Goal: Task Accomplishment & Management: Complete application form

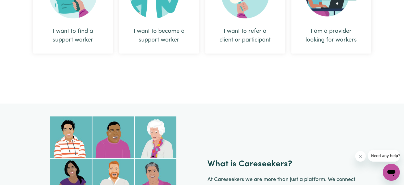
scroll to position [274, 0]
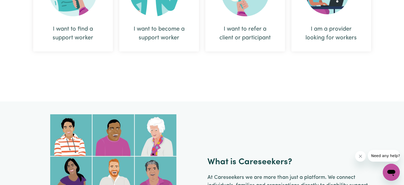
click at [169, 29] on div "I want to become a support worker" at bounding box center [159, 34] width 54 height 18
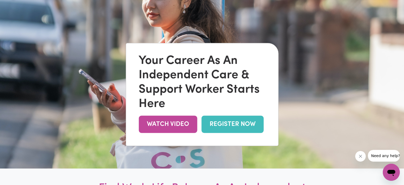
scroll to position [35, 0]
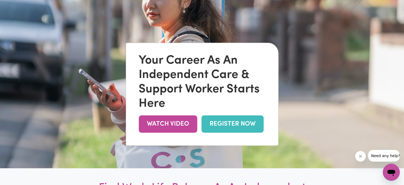
click at [229, 123] on link "REGISTER NOW" at bounding box center [232, 123] width 62 height 17
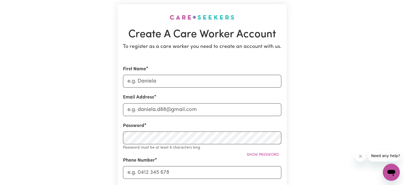
scroll to position [35, 0]
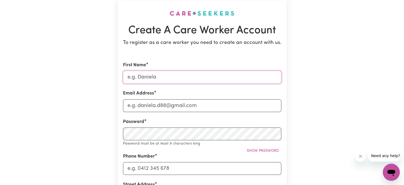
click at [172, 76] on input "First Name" at bounding box center [202, 77] width 158 height 13
type input "judith"
type input "judithbarlow250@gmail.com"
type input "0416305612"
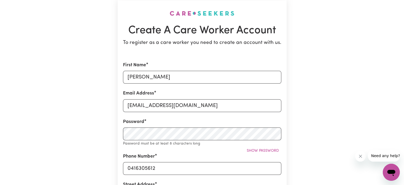
type input "2/41 bayswater rd croydon vic"
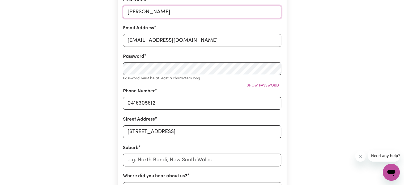
scroll to position [97, 0]
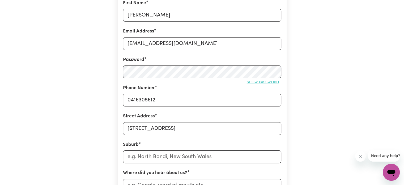
click at [252, 84] on span "Show password" at bounding box center [263, 82] width 32 height 4
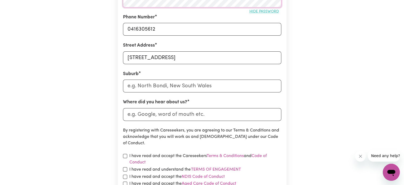
scroll to position [168, 0]
click at [194, 85] on input "text" at bounding box center [202, 85] width 158 height 13
click at [163, 83] on input "text" at bounding box center [202, 85] width 158 height 13
type input "cro"
type input "croFTBY, Queensland, 4310"
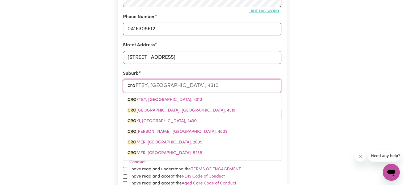
type input "croy"
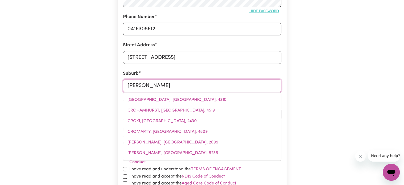
type input "croyDON, New South Wales, 2132"
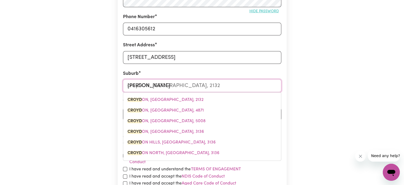
type input "croyd"
type input "croydON, New South Wales, 2132"
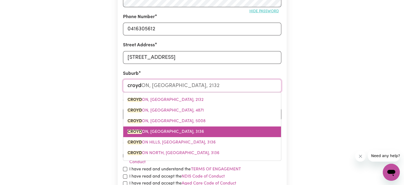
click at [178, 130] on link "CROYD ON, Victoria, 3136" at bounding box center [202, 131] width 158 height 11
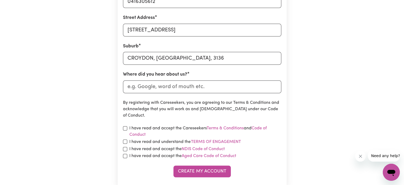
scroll to position [203, 0]
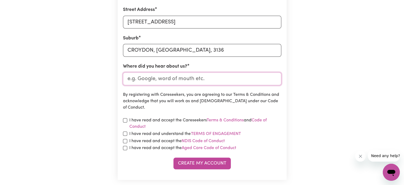
click at [195, 77] on input "Where did you hear about us?" at bounding box center [202, 78] width 158 height 13
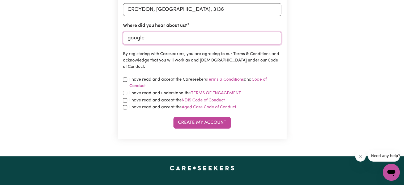
scroll to position [248, 0]
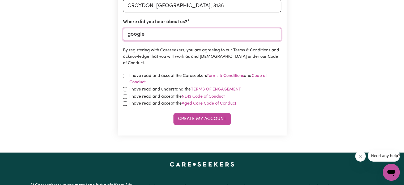
type input "google"
click at [126, 75] on input "checkbox" at bounding box center [125, 76] width 4 height 4
checkbox input "true"
click at [127, 90] on div "I have read and understand the Terms of Engagement" at bounding box center [202, 89] width 158 height 7
click at [126, 96] on input "checkbox" at bounding box center [125, 96] width 4 height 4
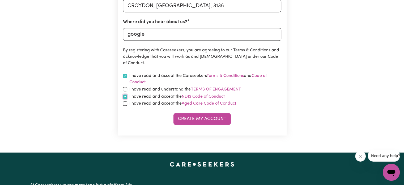
checkbox input "true"
click at [125, 89] on input "checkbox" at bounding box center [125, 89] width 4 height 4
checkbox input "true"
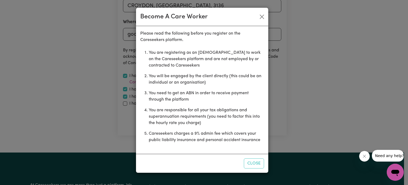
click at [124, 105] on div "Become A Care Worker Please read the following before you register on the Cares…" at bounding box center [204, 92] width 408 height 185
click at [125, 103] on div "Become A Care Worker Please read the following before you register on the Cares…" at bounding box center [204, 92] width 408 height 185
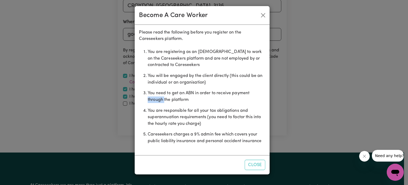
click at [125, 102] on div "Become A Care Worker Please read the following before you register on the Cares…" at bounding box center [204, 92] width 408 height 185
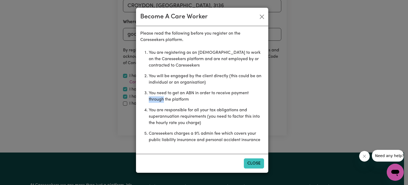
click at [255, 166] on button "Close" at bounding box center [254, 163] width 20 height 10
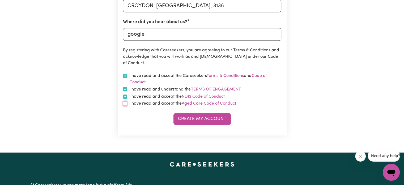
click at [126, 102] on input "checkbox" at bounding box center [125, 103] width 4 height 4
checkbox input "true"
click at [217, 95] on link "NDIS Code of Conduct" at bounding box center [203, 96] width 43 height 4
click at [191, 120] on button "Create My Account" at bounding box center [201, 119] width 57 height 12
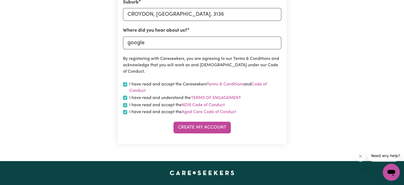
scroll to position [256, 0]
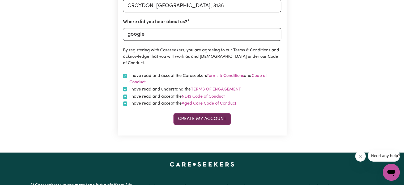
click at [198, 118] on button "Create My Account" at bounding box center [201, 119] width 57 height 12
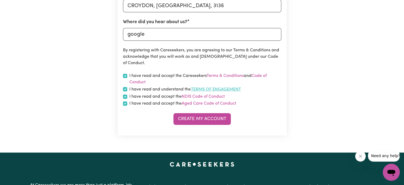
click at [217, 88] on button "Terms of Engagement" at bounding box center [216, 89] width 50 height 7
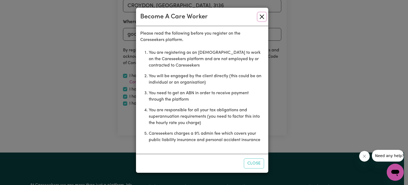
click at [260, 18] on button "Close" at bounding box center [262, 16] width 8 height 8
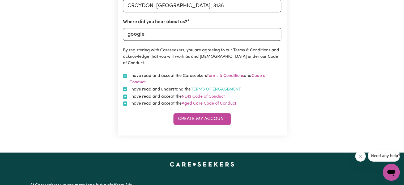
click at [205, 89] on button "Terms of Engagement" at bounding box center [216, 89] width 50 height 7
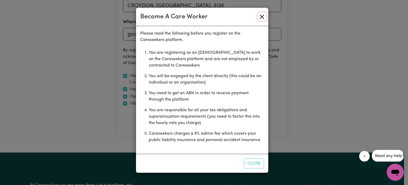
drag, startPoint x: 261, startPoint y: 17, endPoint x: 229, endPoint y: 45, distance: 42.7
click at [261, 17] on button "Close" at bounding box center [262, 16] width 8 height 8
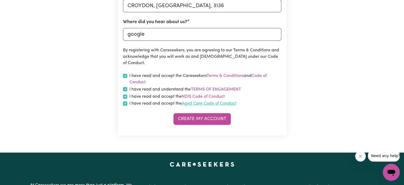
click at [210, 101] on label "I have read and accept the Aged Care Code of Conduct" at bounding box center [182, 103] width 107 height 6
click at [209, 102] on link "Aged Care Code of Conduct" at bounding box center [209, 103] width 54 height 4
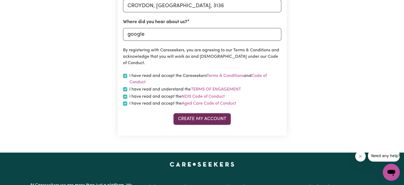
click at [200, 121] on button "Create My Account" at bounding box center [201, 119] width 57 height 12
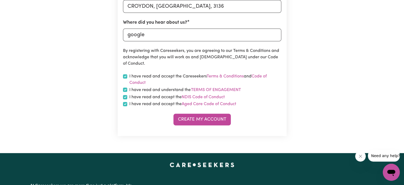
scroll to position [247, 0]
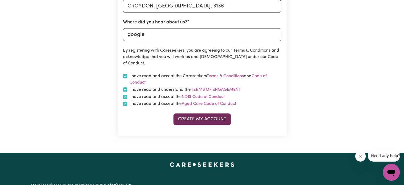
click at [206, 118] on button "Create My Account" at bounding box center [201, 119] width 57 height 12
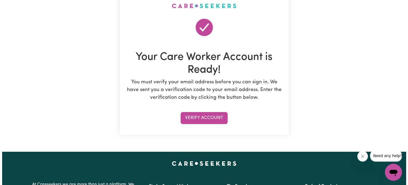
scroll to position [44, 0]
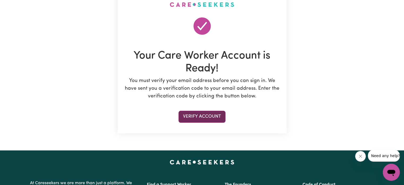
click at [208, 119] on button "Verify Account" at bounding box center [201, 116] width 47 height 12
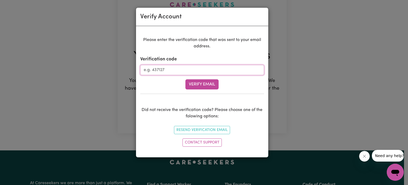
click at [171, 69] on input "Verification code" at bounding box center [202, 70] width 124 height 10
type input "050851"
click at [193, 84] on button "Verify Email" at bounding box center [201, 84] width 33 height 10
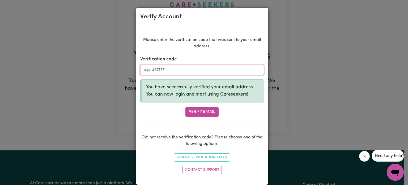
click at [148, 67] on input "Verification code" at bounding box center [202, 70] width 124 height 10
type input "j"
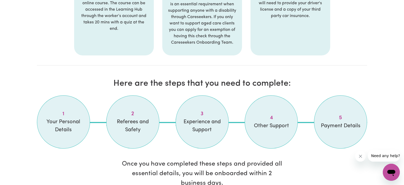
scroll to position [327, 0]
